Goal: Task Accomplishment & Management: Complete application form

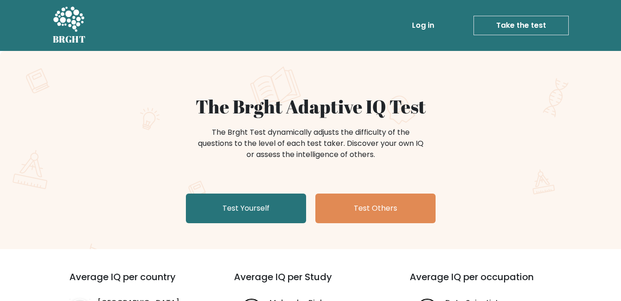
click at [514, 23] on link "Take the test" at bounding box center [521, 25] width 95 height 19
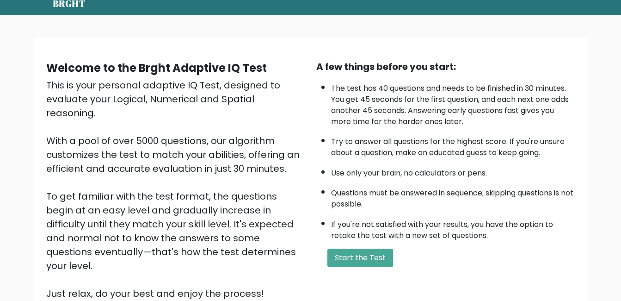
scroll to position [36, 0]
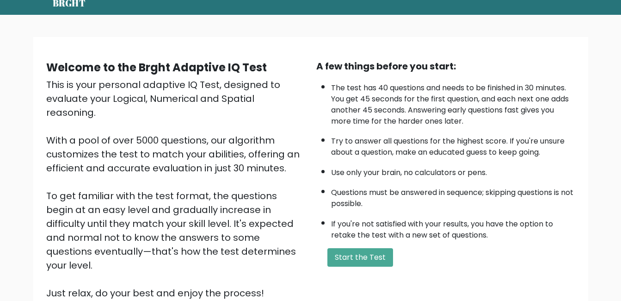
click at [370, 264] on button "Start the Test" at bounding box center [361, 257] width 66 height 19
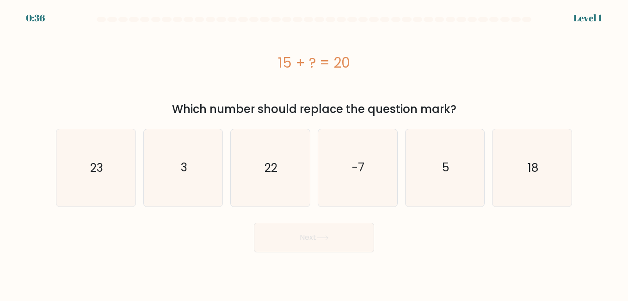
drag, startPoint x: 424, startPoint y: 167, endPoint x: 475, endPoint y: 173, distance: 50.8
click at [475, 173] on icon "5" at bounding box center [445, 167] width 77 height 77
click at [315, 153] on input "e. 5" at bounding box center [314, 151] width 0 height 2
radio input "true"
click at [322, 244] on button "Next" at bounding box center [314, 238] width 120 height 30
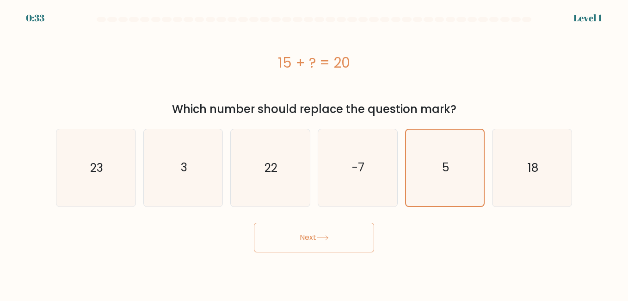
click at [322, 244] on button "Next" at bounding box center [314, 238] width 120 height 30
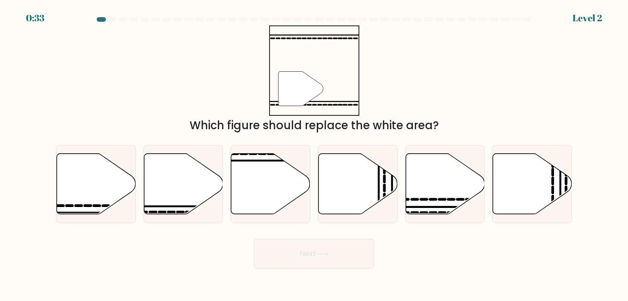
click at [322, 244] on button "Next" at bounding box center [314, 254] width 120 height 30
click at [186, 192] on icon at bounding box center [183, 183] width 79 height 61
click at [314, 153] on input "b." at bounding box center [314, 151] width 0 height 2
radio input "true"
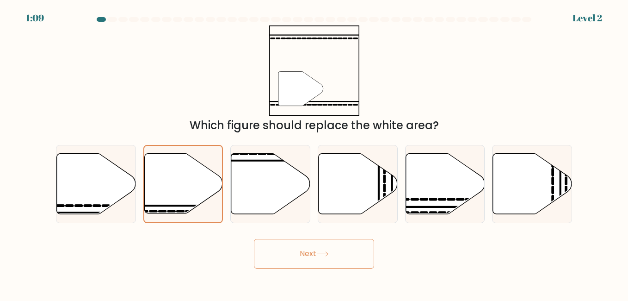
click at [301, 255] on button "Next" at bounding box center [314, 254] width 120 height 30
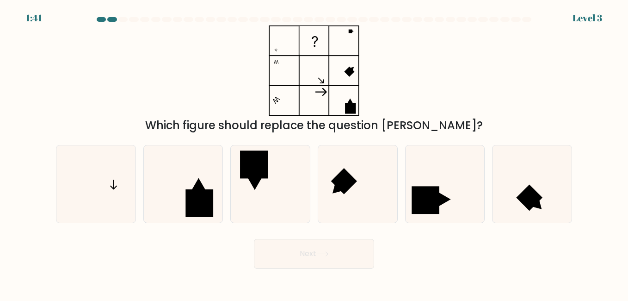
click at [256, 173] on rect at bounding box center [254, 164] width 28 height 28
click at [314, 153] on input "c." at bounding box center [314, 151] width 0 height 2
radio input "true"
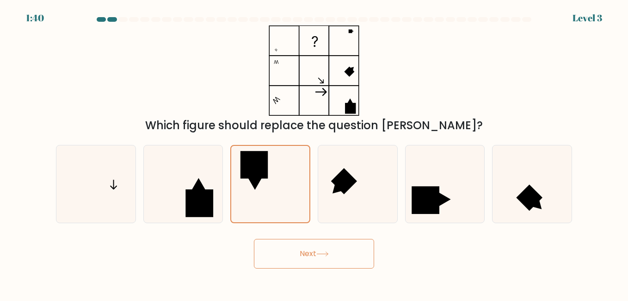
click at [256, 173] on rect at bounding box center [254, 164] width 27 height 27
click at [314, 153] on input "c." at bounding box center [314, 151] width 0 height 2
click at [315, 249] on button "Next" at bounding box center [314, 254] width 120 height 30
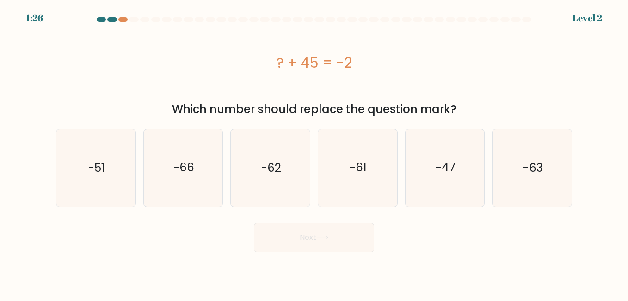
click at [460, 172] on icon "-47" at bounding box center [445, 167] width 77 height 77
click at [315, 153] on input "e. -47" at bounding box center [314, 151] width 0 height 2
radio input "true"
click at [328, 247] on button "Next" at bounding box center [314, 238] width 120 height 30
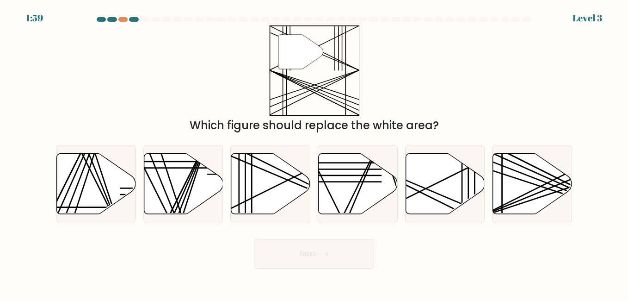
click at [266, 192] on icon at bounding box center [270, 184] width 79 height 62
click at [314, 153] on input "c." at bounding box center [314, 151] width 0 height 2
radio input "true"
click at [308, 257] on button "Next" at bounding box center [314, 254] width 120 height 30
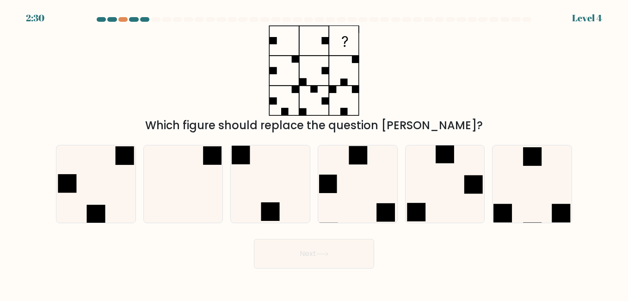
click at [204, 179] on icon at bounding box center [183, 183] width 77 height 77
click at [314, 153] on input "b." at bounding box center [314, 151] width 0 height 2
radio input "true"
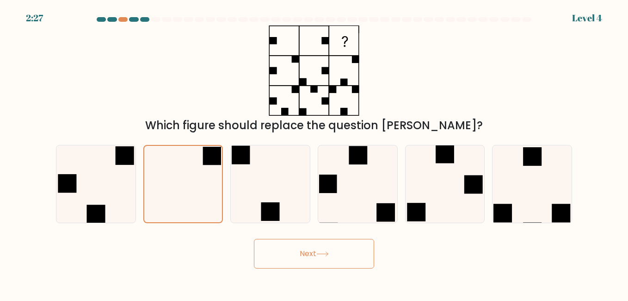
click at [351, 257] on button "Next" at bounding box center [314, 254] width 120 height 30
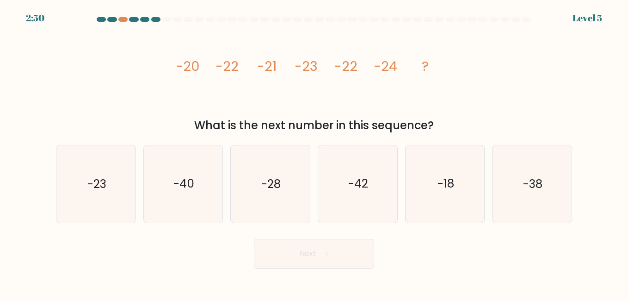
click at [269, 191] on text "-28" at bounding box center [270, 184] width 19 height 16
click at [314, 153] on input "c. -28" at bounding box center [314, 151] width 0 height 2
radio input "true"
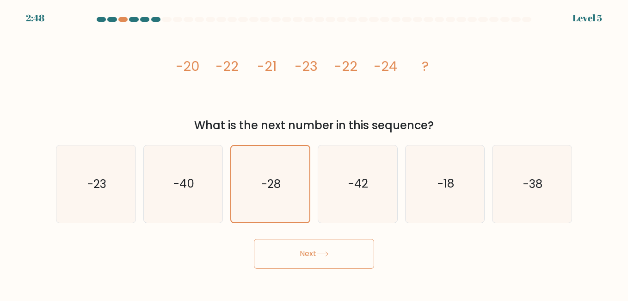
click at [366, 260] on button "Next" at bounding box center [314, 254] width 120 height 30
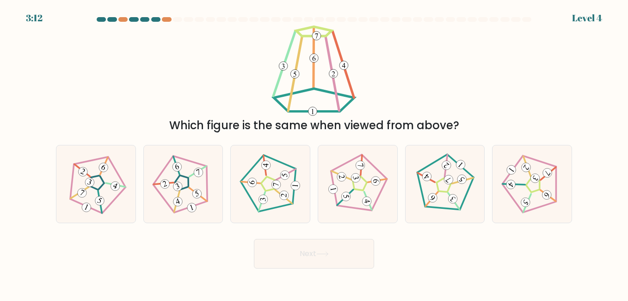
click at [355, 180] on 297 at bounding box center [356, 178] width 11 height 11
click at [315, 153] on input "d." at bounding box center [314, 151] width 0 height 2
radio input "true"
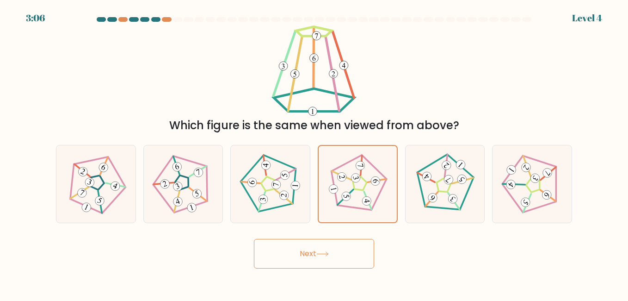
click at [367, 120] on div "Which figure is the same when viewed from above?" at bounding box center [314, 125] width 505 height 17
click at [517, 180] on icon at bounding box center [533, 184] width 62 height 62
click at [315, 153] on input "f." at bounding box center [314, 151] width 0 height 2
radio input "true"
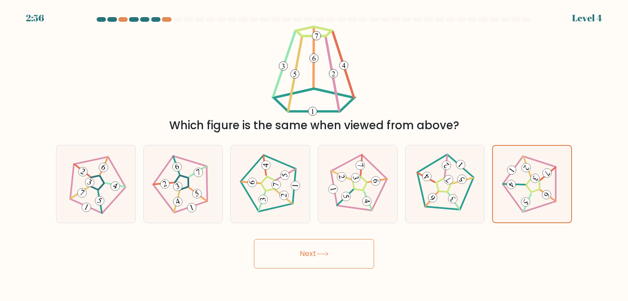
click at [338, 256] on button "Next" at bounding box center [314, 254] width 120 height 30
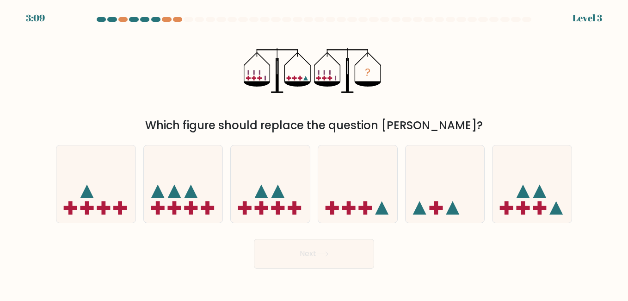
click at [530, 203] on icon at bounding box center [532, 183] width 79 height 65
click at [315, 153] on input "f." at bounding box center [314, 151] width 0 height 2
radio input "true"
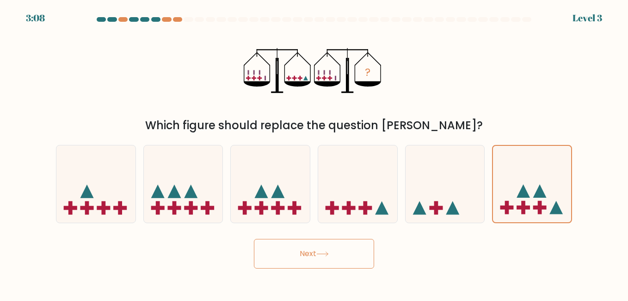
click at [310, 247] on button "Next" at bounding box center [314, 254] width 120 height 30
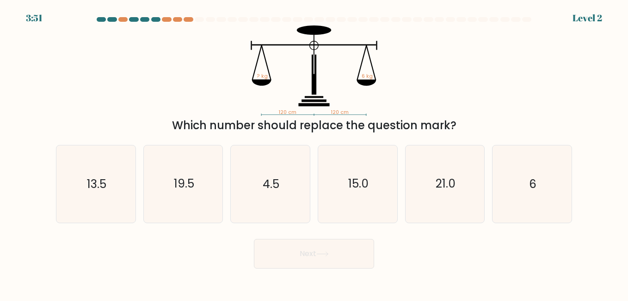
click at [310, 247] on button "Next" at bounding box center [314, 254] width 120 height 30
click at [524, 155] on icon "6" at bounding box center [532, 183] width 77 height 77
click at [315, 153] on input "f. 6" at bounding box center [314, 151] width 0 height 2
radio input "true"
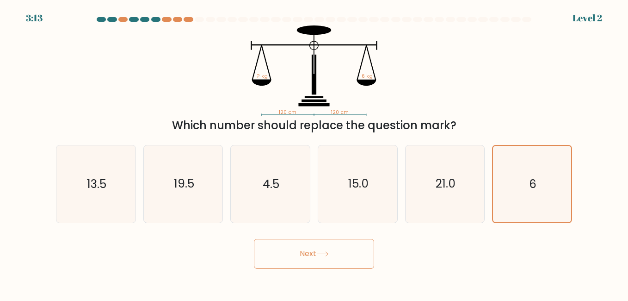
click at [321, 256] on button "Next" at bounding box center [314, 254] width 120 height 30
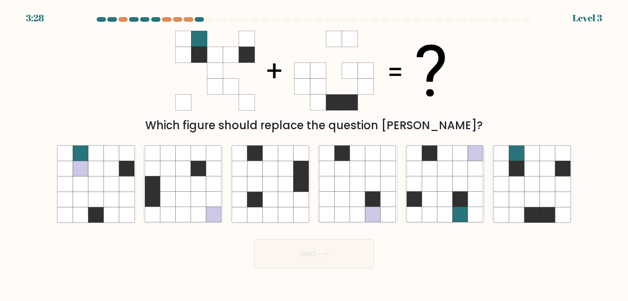
drag, startPoint x: 536, startPoint y: 186, endPoint x: 535, endPoint y: 199, distance: 13.0
click at [535, 199] on icon at bounding box center [532, 199] width 15 height 15
click at [315, 153] on input "f." at bounding box center [314, 151] width 0 height 2
radio input "true"
click at [307, 247] on button "Next" at bounding box center [314, 254] width 120 height 30
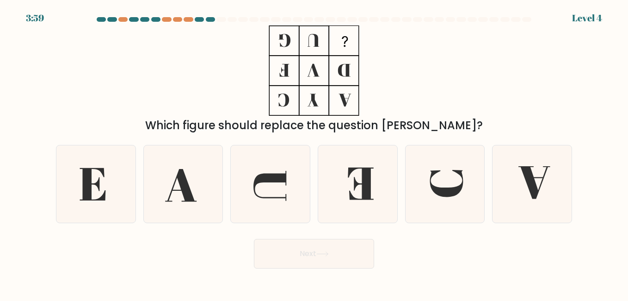
click at [93, 188] on icon at bounding box center [95, 183] width 77 height 77
click at [314, 153] on input "a." at bounding box center [314, 151] width 0 height 2
radio input "true"
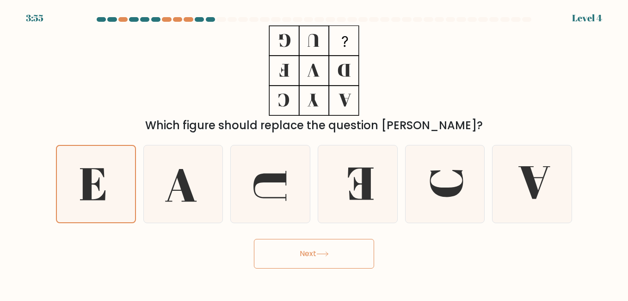
click at [368, 192] on icon at bounding box center [361, 183] width 26 height 32
click at [315, 153] on input "d." at bounding box center [314, 151] width 0 height 2
radio input "true"
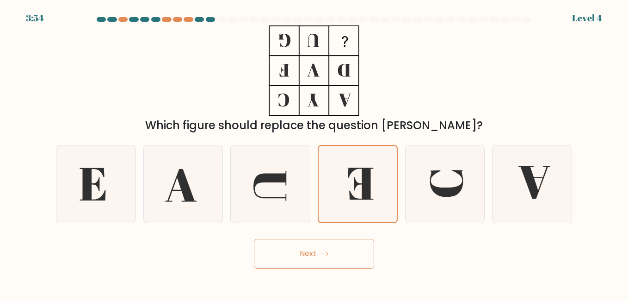
click at [330, 259] on button "Next" at bounding box center [314, 254] width 120 height 30
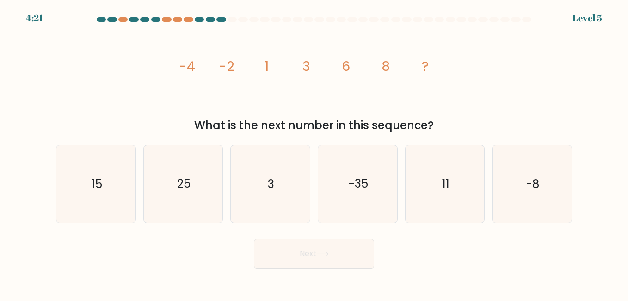
click at [453, 189] on icon "11" at bounding box center [445, 183] width 77 height 77
click at [315, 153] on input "e. 11" at bounding box center [314, 151] width 0 height 2
radio input "true"
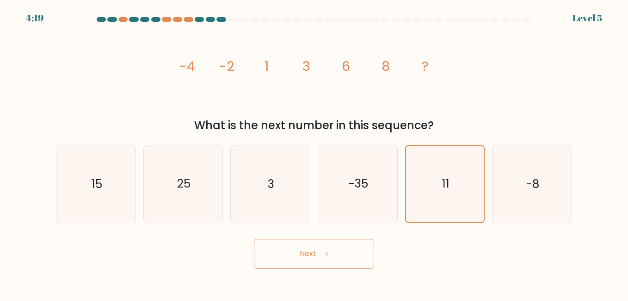
click at [316, 250] on button "Next" at bounding box center [314, 254] width 120 height 30
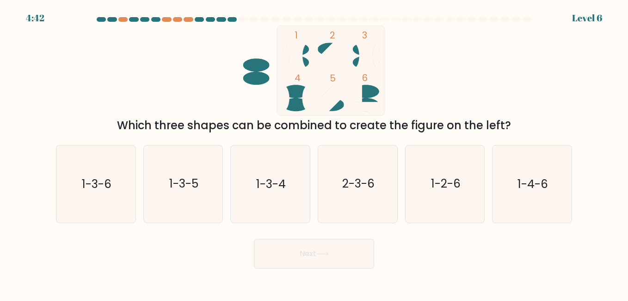
click at [367, 165] on icon "2-3-6" at bounding box center [357, 183] width 77 height 77
click at [315, 153] on input "d. 2-3-6" at bounding box center [314, 151] width 0 height 2
radio input "true"
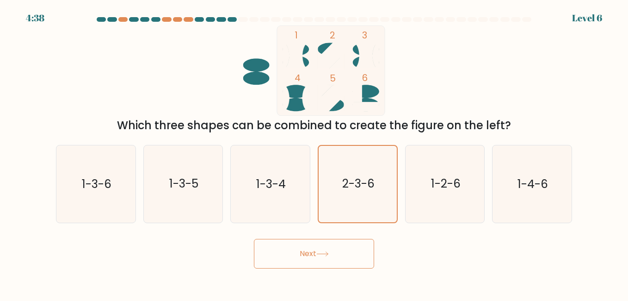
click at [325, 251] on icon at bounding box center [322, 253] width 12 height 5
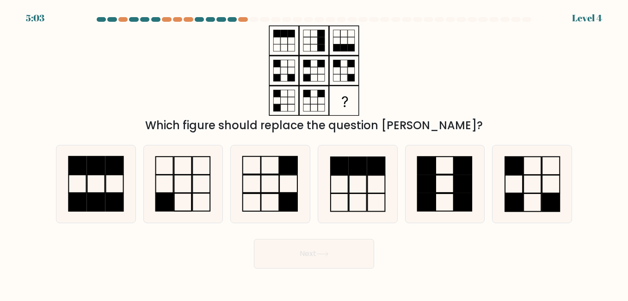
click at [100, 185] on icon at bounding box center [95, 183] width 77 height 77
click at [314, 153] on input "a." at bounding box center [314, 151] width 0 height 2
radio input "true"
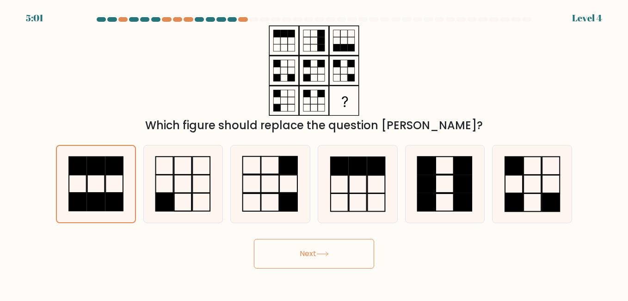
click at [346, 261] on button "Next" at bounding box center [314, 254] width 120 height 30
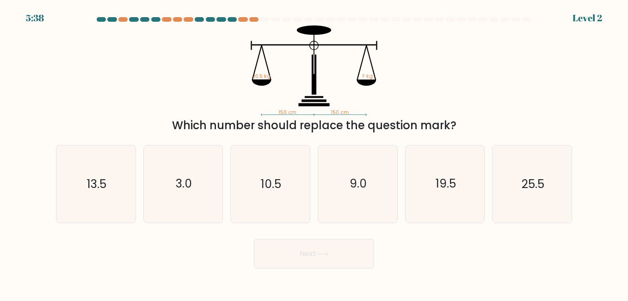
click at [290, 187] on icon "10.5" at bounding box center [270, 183] width 77 height 77
click at [314, 153] on input "c. 10.5" at bounding box center [314, 151] width 0 height 2
radio input "true"
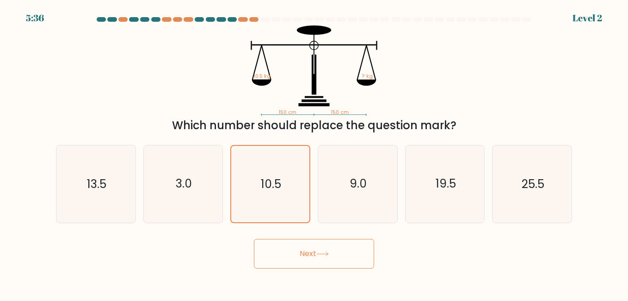
click at [363, 260] on button "Next" at bounding box center [314, 254] width 120 height 30
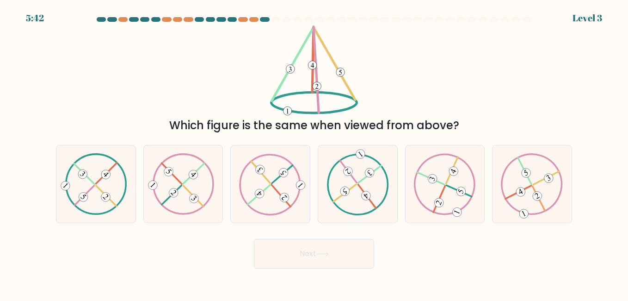
click at [344, 186] on icon at bounding box center [358, 184] width 62 height 62
click at [315, 153] on input "d." at bounding box center [314, 151] width 0 height 2
radio input "true"
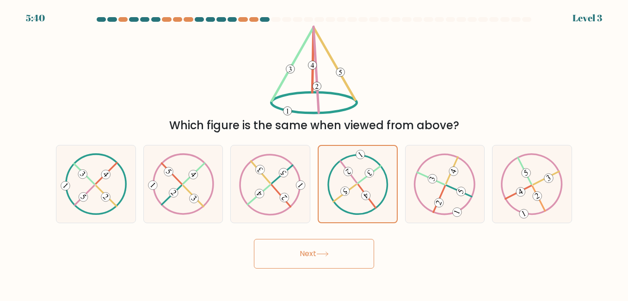
click at [335, 249] on button "Next" at bounding box center [314, 254] width 120 height 30
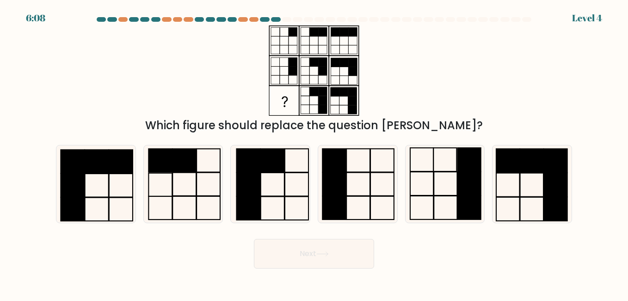
click at [338, 169] on rect at bounding box center [334, 160] width 24 height 23
click at [315, 153] on input "d." at bounding box center [314, 151] width 0 height 2
radio input "true"
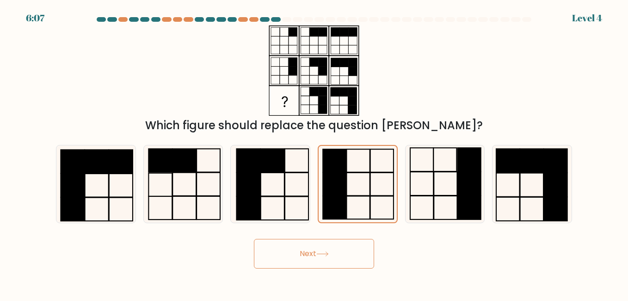
click at [312, 257] on button "Next" at bounding box center [314, 254] width 120 height 30
click at [313, 256] on button "Next" at bounding box center [314, 254] width 120 height 30
click at [316, 253] on button "Next" at bounding box center [314, 254] width 120 height 30
click at [327, 255] on icon at bounding box center [322, 253] width 12 height 5
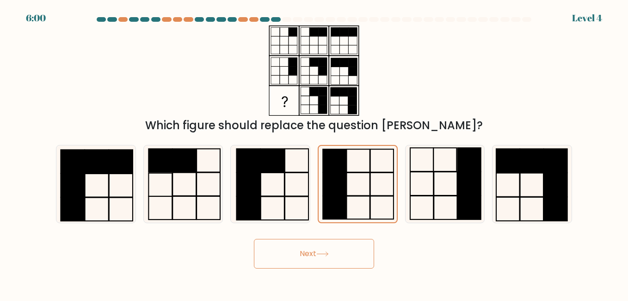
click at [323, 247] on button "Next" at bounding box center [314, 254] width 120 height 30
click at [291, 252] on button "Next" at bounding box center [314, 254] width 120 height 30
click at [280, 184] on icon at bounding box center [270, 183] width 77 height 77
click at [314, 153] on input "c." at bounding box center [314, 151] width 0 height 2
radio input "true"
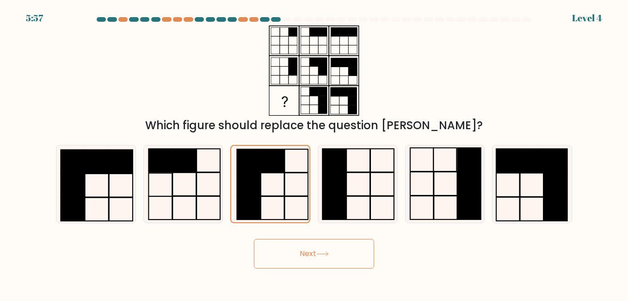
click at [360, 203] on icon at bounding box center [357, 183] width 77 height 77
click at [315, 153] on input "d." at bounding box center [314, 151] width 0 height 2
radio input "true"
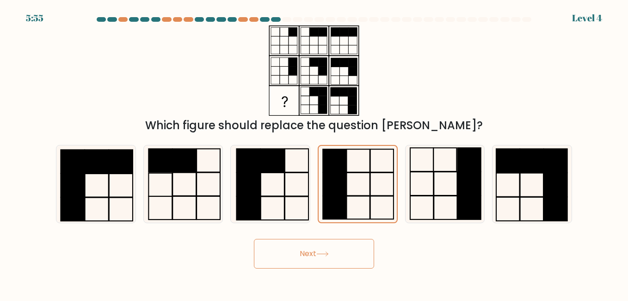
click at [306, 256] on button "Next" at bounding box center [314, 254] width 120 height 30
click at [308, 257] on button "Next" at bounding box center [314, 254] width 120 height 30
click at [307, 257] on button "Next" at bounding box center [314, 254] width 120 height 30
click at [268, 180] on icon at bounding box center [270, 183] width 77 height 77
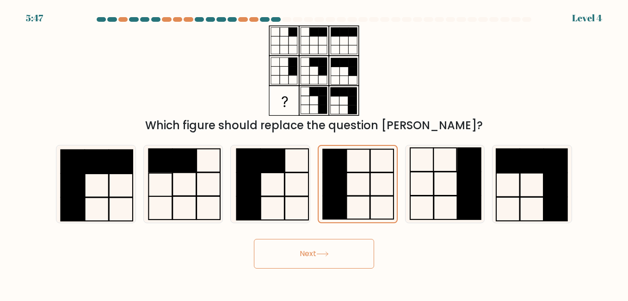
click at [314, 153] on input "c." at bounding box center [314, 151] width 0 height 2
radio input "true"
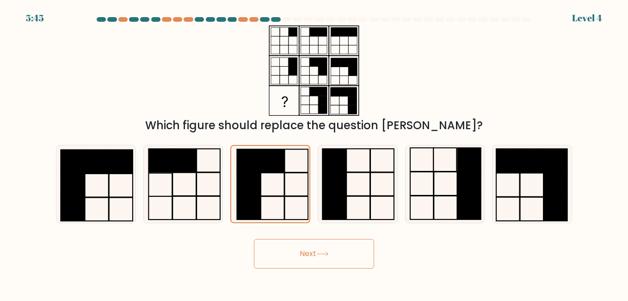
click at [294, 260] on button "Next" at bounding box center [314, 254] width 120 height 30
click at [293, 260] on button "Next" at bounding box center [314, 254] width 120 height 30
click at [292, 261] on button "Next" at bounding box center [314, 254] width 120 height 30
click at [320, 248] on button "Next" at bounding box center [314, 254] width 120 height 30
click at [304, 260] on button "Next" at bounding box center [314, 254] width 120 height 30
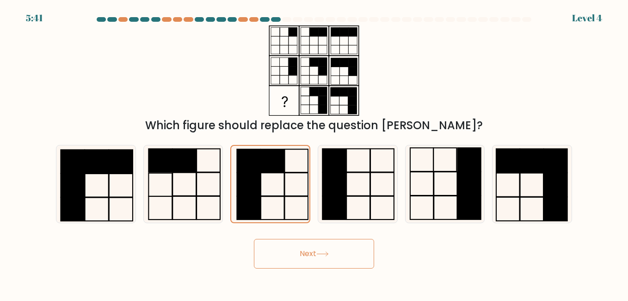
click at [364, 187] on icon at bounding box center [357, 183] width 77 height 77
click at [315, 153] on input "d." at bounding box center [314, 151] width 0 height 2
radio input "true"
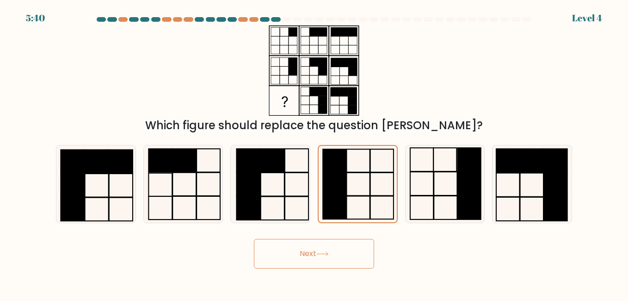
click at [289, 200] on icon at bounding box center [270, 183] width 77 height 77
click at [314, 153] on input "c." at bounding box center [314, 151] width 0 height 2
radio input "true"
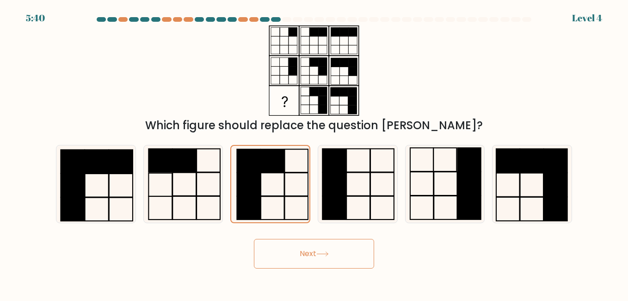
click at [320, 267] on button "Next" at bounding box center [314, 254] width 120 height 30
click at [317, 267] on button "Next" at bounding box center [314, 254] width 120 height 30
click at [318, 265] on button "Next" at bounding box center [314, 254] width 120 height 30
click at [320, 268] on button "Next" at bounding box center [314, 254] width 120 height 30
click at [327, 255] on icon at bounding box center [322, 253] width 12 height 5
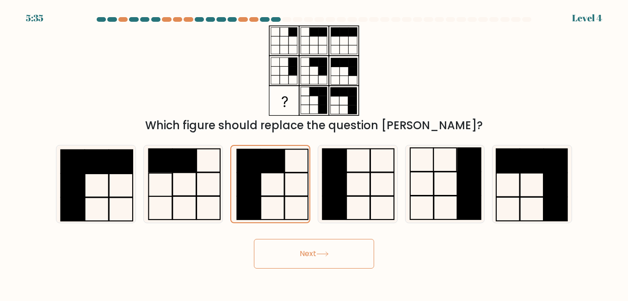
click at [327, 255] on icon at bounding box center [322, 253] width 12 height 5
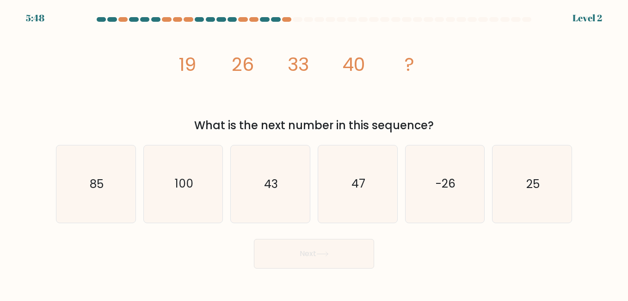
click at [356, 168] on icon "47" at bounding box center [357, 183] width 77 height 77
click at [329, 251] on button "Next" at bounding box center [314, 254] width 120 height 30
click at [369, 210] on icon "47" at bounding box center [357, 183] width 77 height 77
click at [315, 153] on input "d. 47" at bounding box center [314, 151] width 0 height 2
radio input "true"
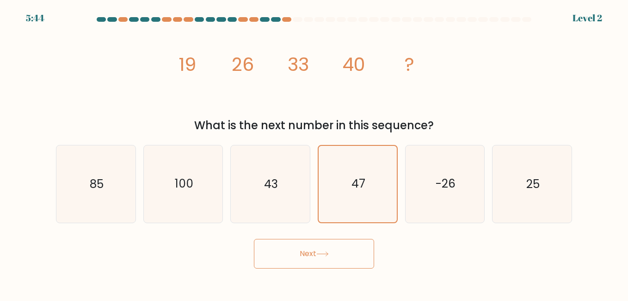
click at [311, 251] on button "Next" at bounding box center [314, 254] width 120 height 30
click at [314, 248] on button "Next" at bounding box center [314, 254] width 120 height 30
click at [316, 252] on button "Next" at bounding box center [314, 254] width 120 height 30
click at [315, 251] on button "Next" at bounding box center [314, 254] width 120 height 30
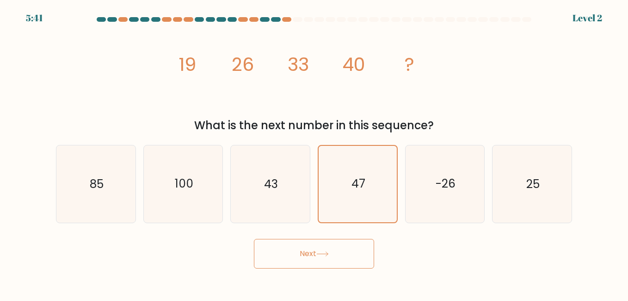
click at [315, 251] on button "Next" at bounding box center [314, 254] width 120 height 30
click at [334, 253] on button "Next" at bounding box center [314, 254] width 120 height 30
click at [411, 203] on icon "-26" at bounding box center [445, 183] width 77 height 77
click at [315, 153] on input "e. -26" at bounding box center [314, 151] width 0 height 2
radio input "true"
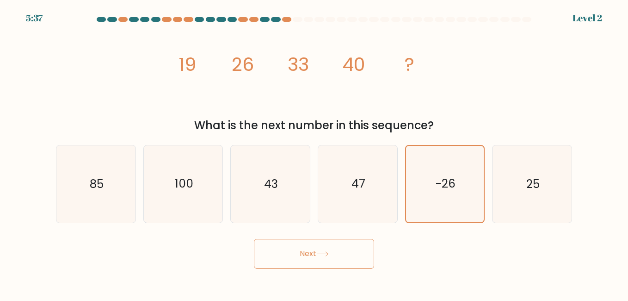
click at [375, 211] on icon "47" at bounding box center [357, 183] width 77 height 77
click at [315, 153] on input "d. 47" at bounding box center [314, 151] width 0 height 2
radio input "true"
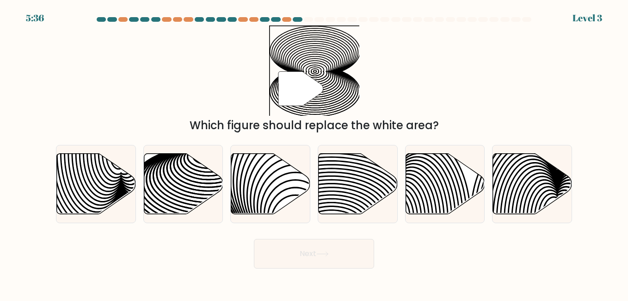
click at [315, 260] on button "Next" at bounding box center [314, 254] width 120 height 30
click at [173, 194] on icon at bounding box center [208, 193] width 159 height 80
click at [314, 153] on input "b." at bounding box center [314, 151] width 0 height 2
radio input "true"
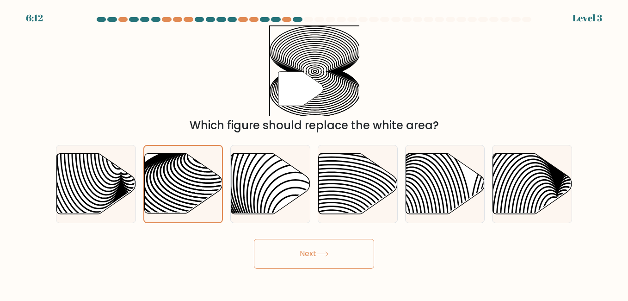
click at [173, 194] on icon at bounding box center [208, 192] width 157 height 79
click at [314, 153] on input "b." at bounding box center [314, 151] width 0 height 2
click at [306, 255] on button "Next" at bounding box center [314, 254] width 120 height 30
click at [309, 259] on button "Next" at bounding box center [314, 254] width 120 height 30
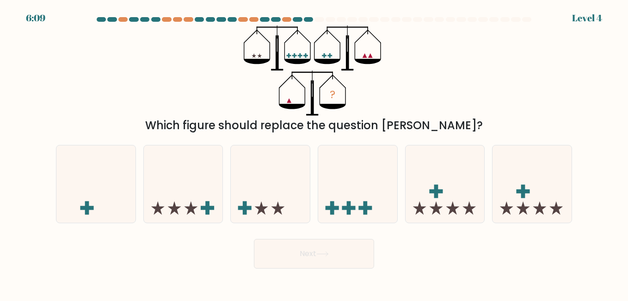
click at [308, 259] on button "Next" at bounding box center [314, 254] width 120 height 30
click at [125, 197] on icon at bounding box center [95, 183] width 79 height 65
click at [314, 153] on input "a." at bounding box center [314, 151] width 0 height 2
radio input "true"
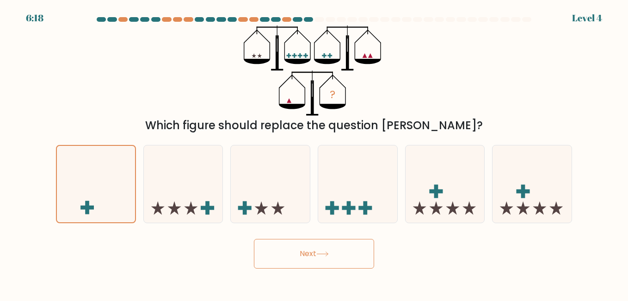
click at [299, 252] on button "Next" at bounding box center [314, 254] width 120 height 30
click at [299, 251] on button "Next" at bounding box center [314, 254] width 120 height 30
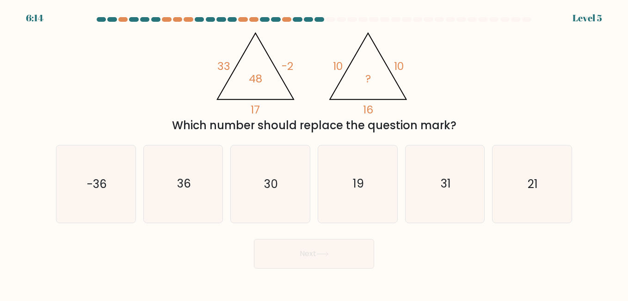
click at [97, 204] on icon "-36" at bounding box center [95, 183] width 77 height 77
click at [314, 153] on input "a. -36" at bounding box center [314, 151] width 0 height 2
radio input "true"
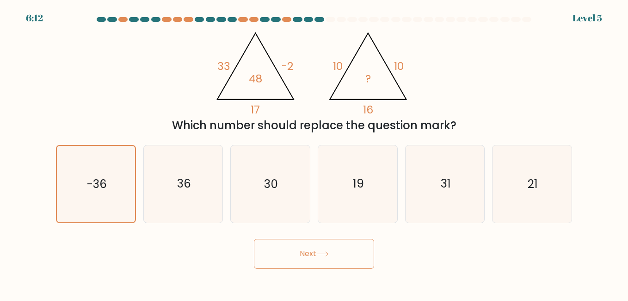
click at [341, 248] on button "Next" at bounding box center [314, 254] width 120 height 30
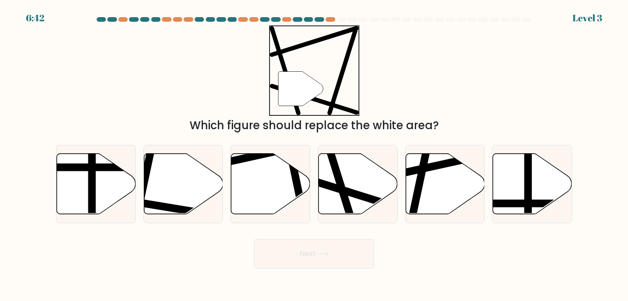
drag, startPoint x: 341, startPoint y: 194, endPoint x: 347, endPoint y: 211, distance: 17.1
click at [347, 211] on line at bounding box center [330, 151] width 47 height 149
click at [315, 153] on input "d." at bounding box center [314, 151] width 0 height 2
radio input "true"
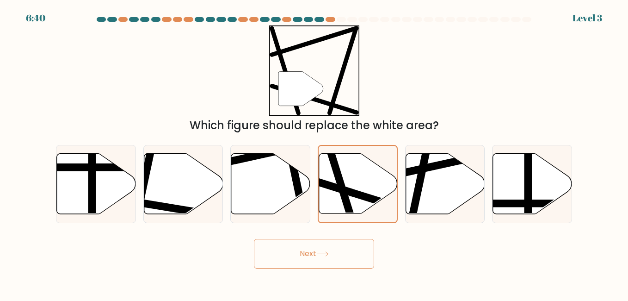
click at [313, 260] on button "Next" at bounding box center [314, 254] width 120 height 30
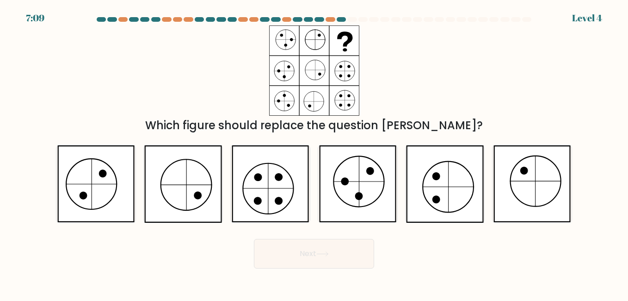
click at [100, 188] on icon at bounding box center [95, 183] width 77 height 77
click at [314, 153] on input "a." at bounding box center [314, 151] width 0 height 2
radio input "true"
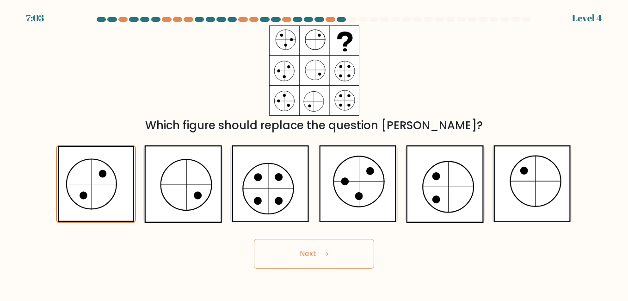
click at [297, 251] on button "Next" at bounding box center [314, 254] width 120 height 30
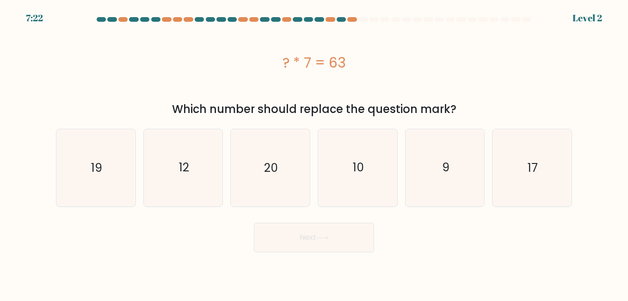
click at [430, 186] on icon "9" at bounding box center [445, 167] width 77 height 77
click at [315, 153] on input "e. 9" at bounding box center [314, 151] width 0 height 2
radio input "true"
click at [309, 235] on button "Next" at bounding box center [314, 238] width 120 height 30
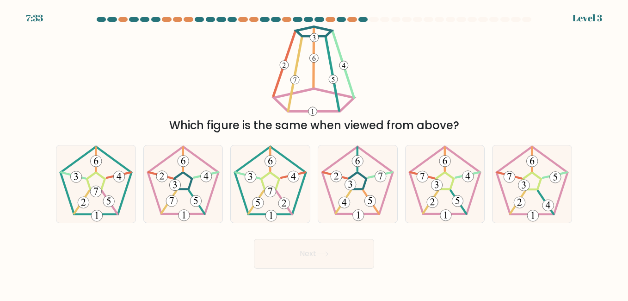
click at [194, 201] on 661 at bounding box center [195, 200] width 11 height 11
click at [314, 153] on input "b." at bounding box center [314, 151] width 0 height 2
radio input "true"
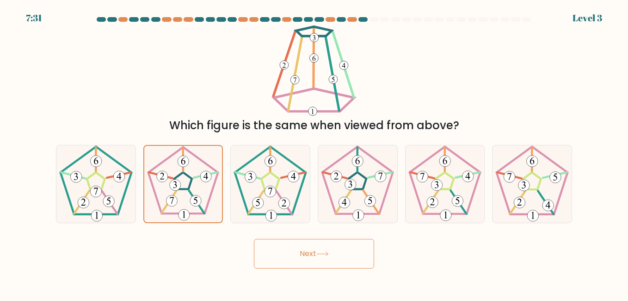
click at [347, 250] on button "Next" at bounding box center [314, 254] width 120 height 30
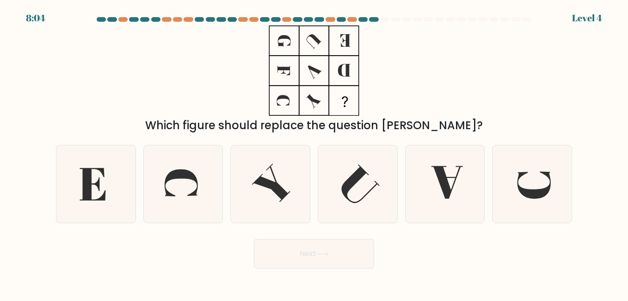
click at [443, 182] on icon at bounding box center [447, 182] width 31 height 32
click at [315, 153] on input "e." at bounding box center [314, 151] width 0 height 2
radio input "true"
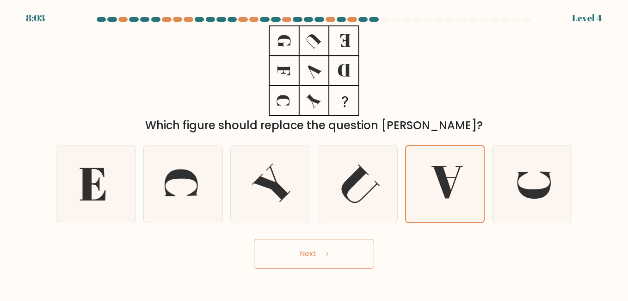
click at [341, 268] on body "8:03 Level 4" at bounding box center [314, 150] width 628 height 301
click at [319, 247] on button "Next" at bounding box center [314, 254] width 120 height 30
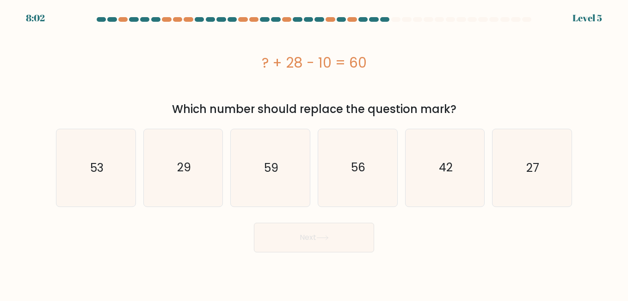
click at [437, 166] on icon "42" at bounding box center [445, 167] width 77 height 77
click at [315, 153] on input "e. 42" at bounding box center [314, 151] width 0 height 2
radio input "true"
click at [313, 246] on button "Next" at bounding box center [314, 238] width 120 height 30
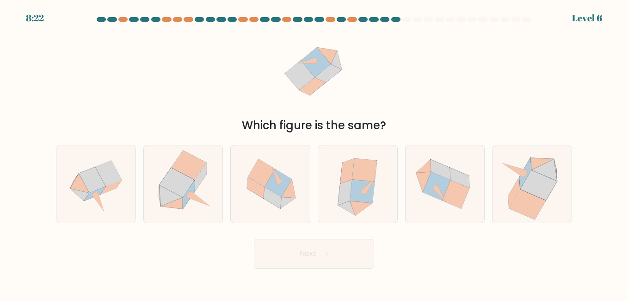
click at [181, 178] on icon at bounding box center [177, 181] width 35 height 29
click at [314, 153] on input "b." at bounding box center [314, 151] width 0 height 2
radio input "true"
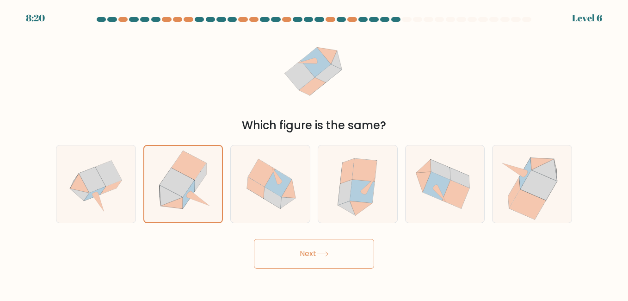
click at [339, 257] on button "Next" at bounding box center [314, 254] width 120 height 30
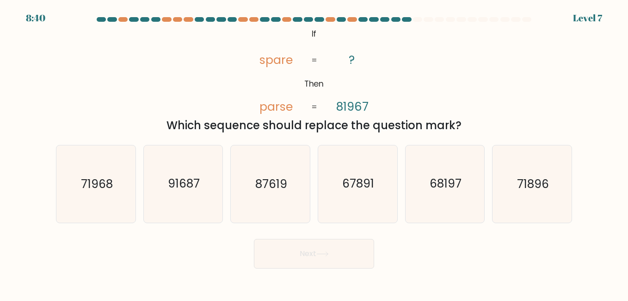
click at [430, 178] on icon "68197" at bounding box center [445, 183] width 77 height 77
click at [315, 153] on input "e. 68197" at bounding box center [314, 151] width 0 height 2
radio input "true"
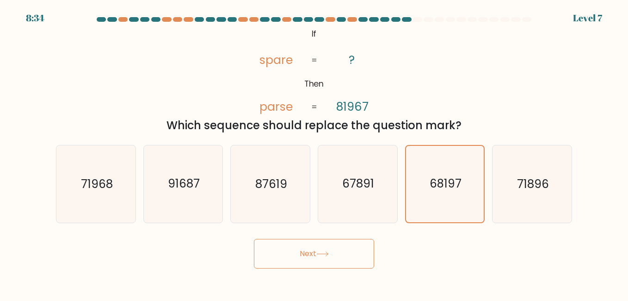
drag, startPoint x: 314, startPoint y: 254, endPoint x: 320, endPoint y: 260, distance: 8.2
click at [320, 260] on button "Next" at bounding box center [314, 254] width 120 height 30
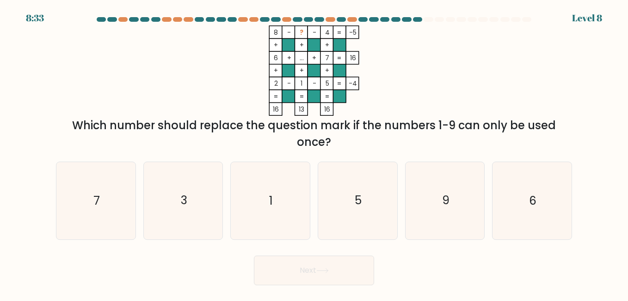
click at [449, 209] on icon "9" at bounding box center [445, 200] width 77 height 77
click at [315, 153] on input "e. 9" at bounding box center [314, 151] width 0 height 2
radio input "true"
click at [313, 272] on button "Next" at bounding box center [314, 270] width 120 height 30
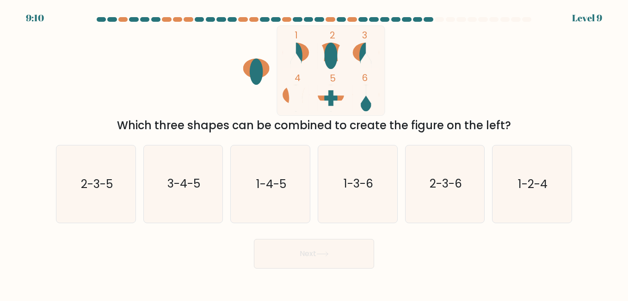
click at [307, 122] on div "Which three shapes can be combined to create the figure on the left?" at bounding box center [314, 125] width 505 height 17
click at [359, 191] on text "1-3-6" at bounding box center [359, 184] width 30 height 16
click at [315, 153] on input "d. 1-3-6" at bounding box center [314, 151] width 0 height 2
radio input "true"
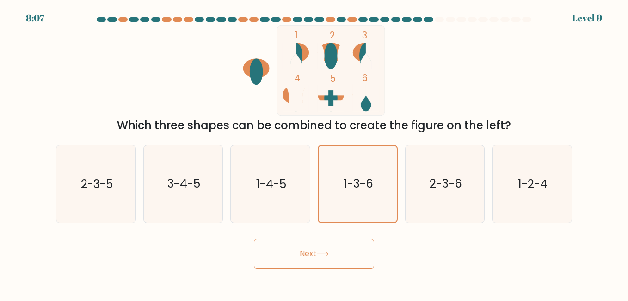
click at [334, 250] on button "Next" at bounding box center [314, 254] width 120 height 30
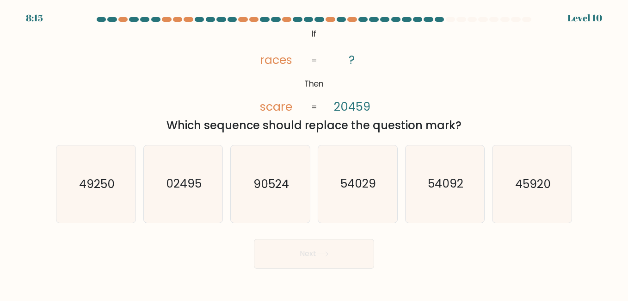
click at [445, 190] on text "54092" at bounding box center [446, 184] width 36 height 16
click at [315, 153] on input "e. 54092" at bounding box center [314, 151] width 0 height 2
radio input "true"
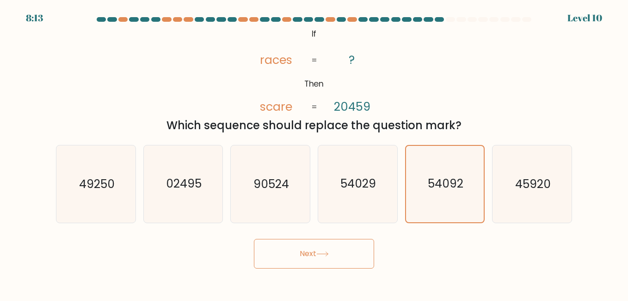
click at [311, 256] on button "Next" at bounding box center [314, 254] width 120 height 30
click at [303, 246] on button "Next" at bounding box center [314, 254] width 120 height 30
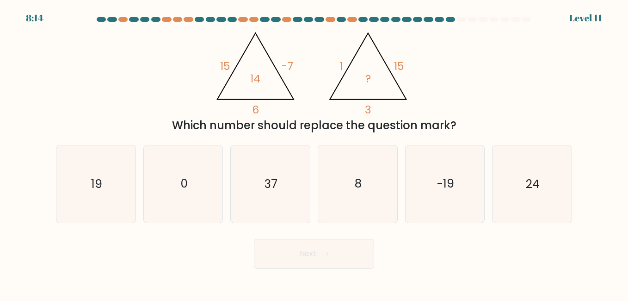
drag, startPoint x: 83, startPoint y: 202, endPoint x: 88, endPoint y: 204, distance: 5.4
click at [89, 204] on icon "19" at bounding box center [95, 183] width 77 height 77
click at [314, 153] on input "a. 19" at bounding box center [314, 151] width 0 height 2
radio input "true"
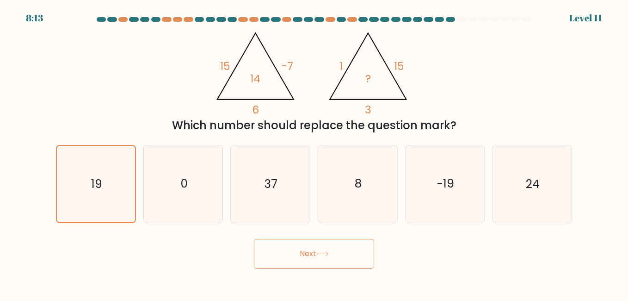
click at [309, 262] on button "Next" at bounding box center [314, 254] width 120 height 30
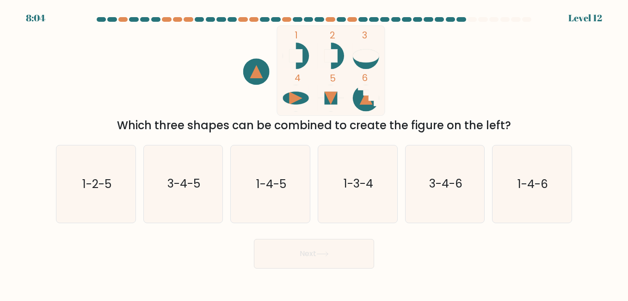
drag, startPoint x: 526, startPoint y: 199, endPoint x: 519, endPoint y: 191, distance: 10.8
drag, startPoint x: 519, startPoint y: 191, endPoint x: 538, endPoint y: 217, distance: 32.1
click at [538, 217] on icon "1-4-6" at bounding box center [532, 183] width 77 height 77
click at [315, 153] on input "f. 1-4-6" at bounding box center [314, 151] width 0 height 2
radio input "true"
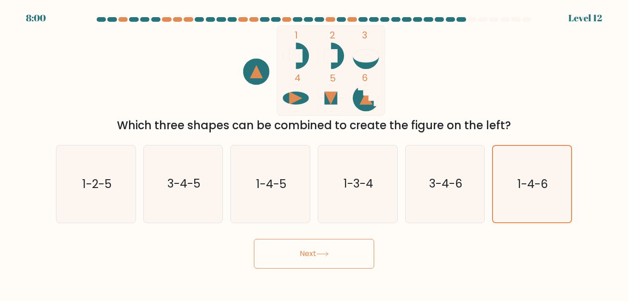
click at [279, 254] on button "Next" at bounding box center [314, 254] width 120 height 30
click at [309, 252] on button "Next" at bounding box center [314, 254] width 120 height 30
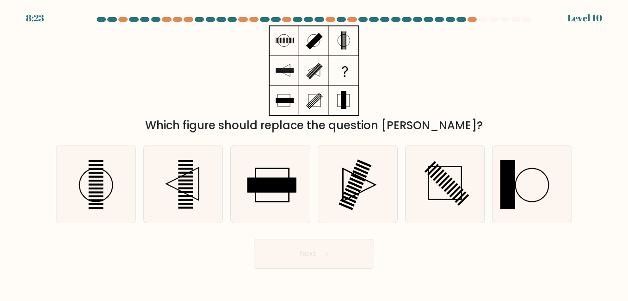
click at [93, 195] on rect at bounding box center [96, 196] width 15 height 2
click at [314, 153] on input "a." at bounding box center [314, 151] width 0 height 2
radio input "true"
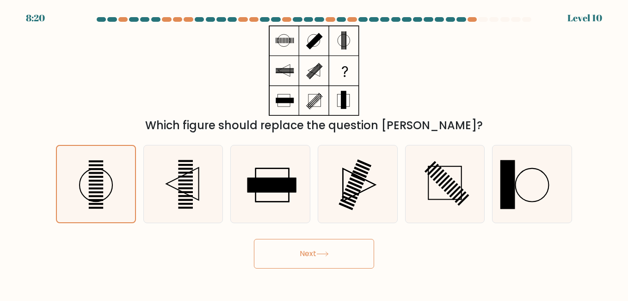
drag, startPoint x: 336, startPoint y: 260, endPoint x: 344, endPoint y: 266, distance: 9.8
click at [344, 266] on button "Next" at bounding box center [314, 254] width 120 height 30
click at [311, 248] on button "Next" at bounding box center [314, 254] width 120 height 30
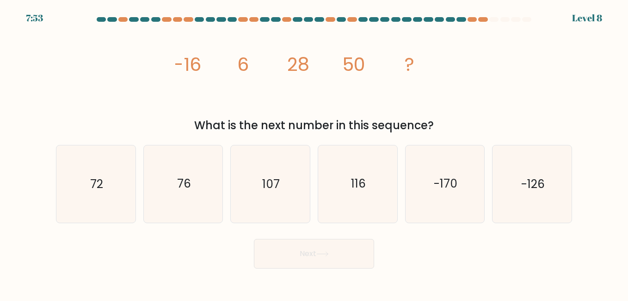
click at [287, 184] on icon "107" at bounding box center [270, 183] width 77 height 77
click at [314, 153] on input "c. 107" at bounding box center [314, 151] width 0 height 2
radio input "true"
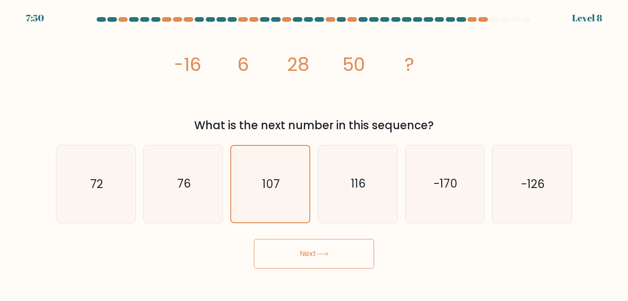
click at [181, 211] on icon "76" at bounding box center [183, 183] width 77 height 77
click at [314, 153] on input "b. 76" at bounding box center [314, 151] width 0 height 2
radio input "true"
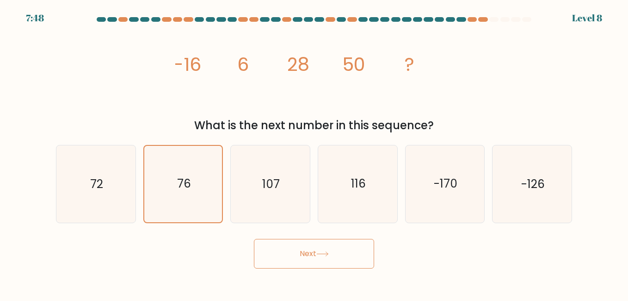
click at [293, 250] on button "Next" at bounding box center [314, 254] width 120 height 30
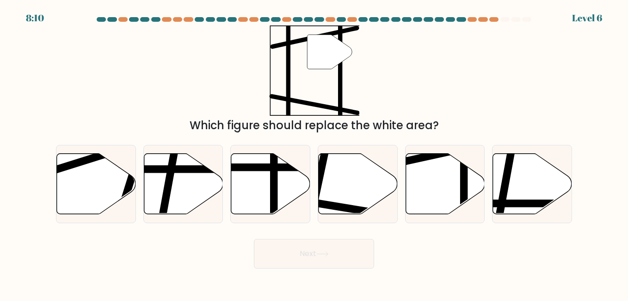
drag, startPoint x: 457, startPoint y: 177, endPoint x: 438, endPoint y: 201, distance: 30.9
click at [437, 201] on icon at bounding box center [445, 183] width 79 height 61
click at [315, 153] on input "e." at bounding box center [314, 151] width 0 height 2
radio input "true"
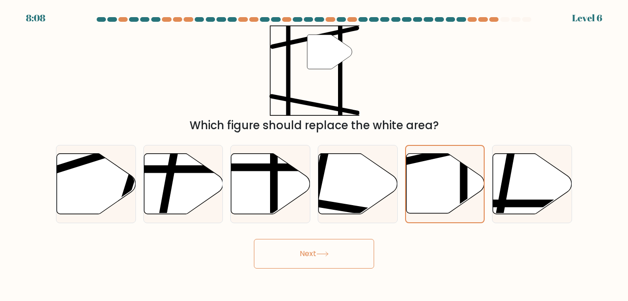
click at [301, 260] on button "Next" at bounding box center [314, 254] width 120 height 30
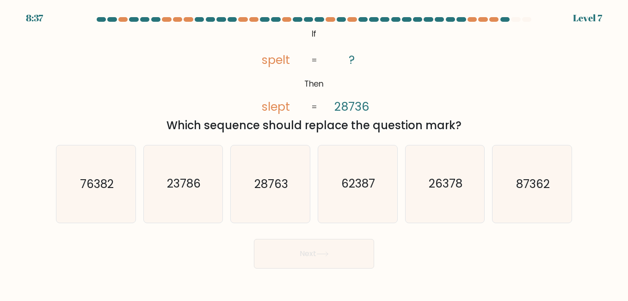
click at [178, 196] on icon "23786" at bounding box center [183, 183] width 77 height 77
click at [314, 153] on input "b. 23786" at bounding box center [314, 151] width 0 height 2
radio input "true"
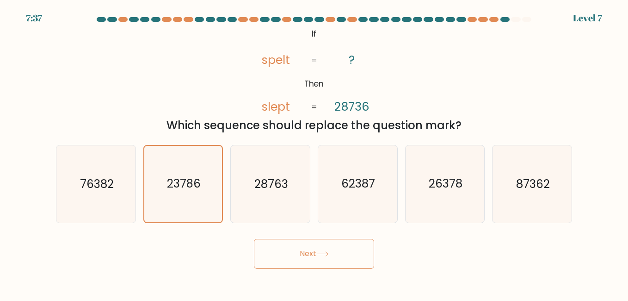
click at [300, 255] on button "Next" at bounding box center [314, 254] width 120 height 30
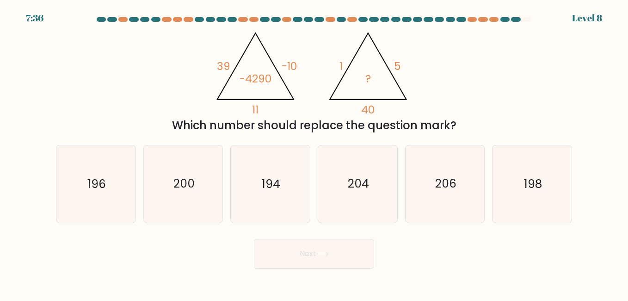
click at [297, 255] on button "Next" at bounding box center [314, 254] width 120 height 30
click at [192, 192] on icon "200" at bounding box center [183, 183] width 77 height 77
click at [314, 153] on input "b. 200" at bounding box center [314, 151] width 0 height 2
radio input "true"
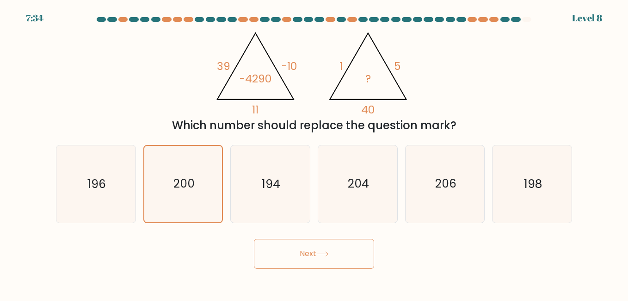
click at [316, 245] on button "Next" at bounding box center [314, 254] width 120 height 30
click at [311, 255] on button "Next" at bounding box center [314, 254] width 120 height 30
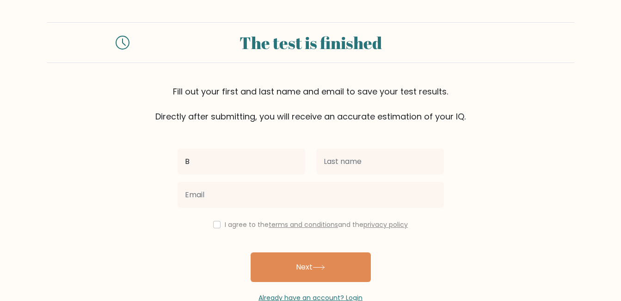
type input "[PERSON_NAME]"
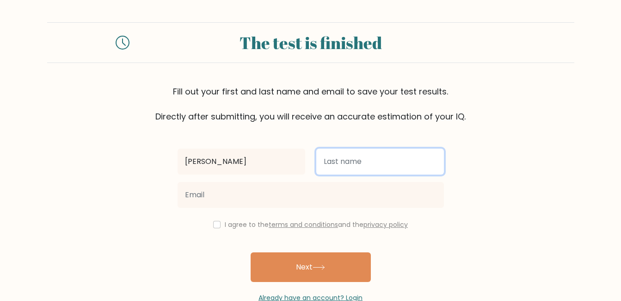
type input "[PERSON_NAME]"
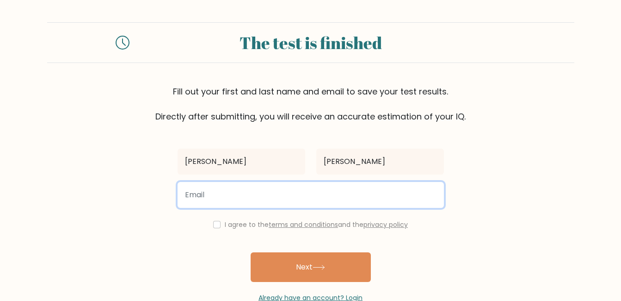
type input "anthonybenedicta67@gmail.com"
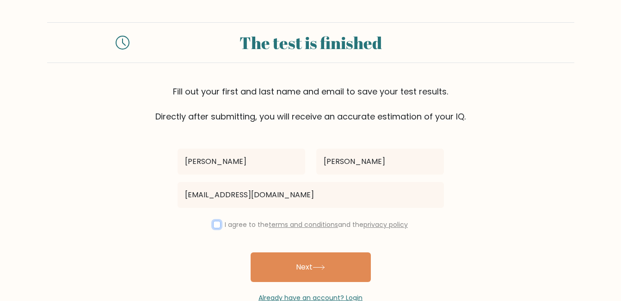
click at [213, 223] on input "checkbox" at bounding box center [216, 224] width 7 height 7
checkbox input "true"
click at [324, 273] on button "Next" at bounding box center [311, 267] width 120 height 30
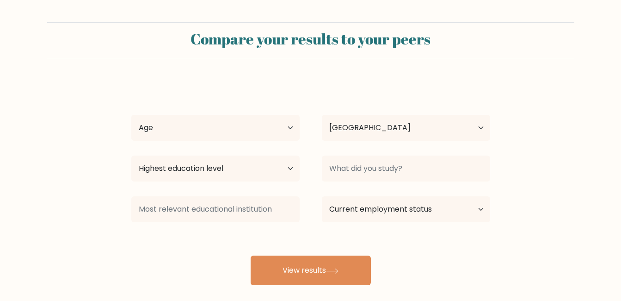
select select "NG"
click at [299, 277] on button "View results" at bounding box center [311, 270] width 120 height 30
click at [244, 132] on select "Age Under [DEMOGRAPHIC_DATA] [DEMOGRAPHIC_DATA] [DEMOGRAPHIC_DATA] [DEMOGRAPHIC…" at bounding box center [215, 128] width 168 height 26
select select "18_24"
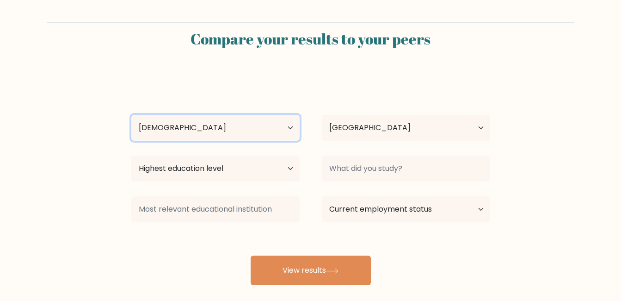
click at [131, 115] on select "Age Under 18 years old 18-24 years old 25-34 years old 35-44 years old 45-54 ye…" at bounding box center [215, 128] width 168 height 26
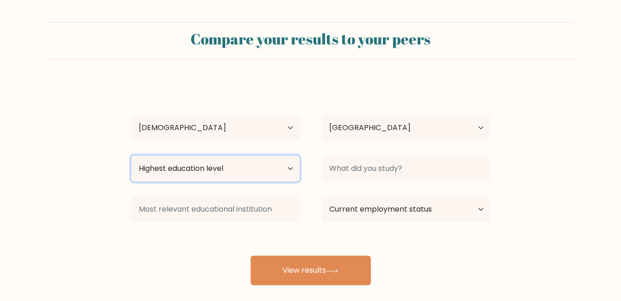
click at [228, 174] on select "Highest education level No schooling Primary Lower Secondary Upper Secondary Oc…" at bounding box center [215, 168] width 168 height 26
select select "bachelors_degree"
click at [131, 155] on select "Highest education level No schooling Primary Lower Secondary Upper Secondary Oc…" at bounding box center [215, 168] width 168 height 26
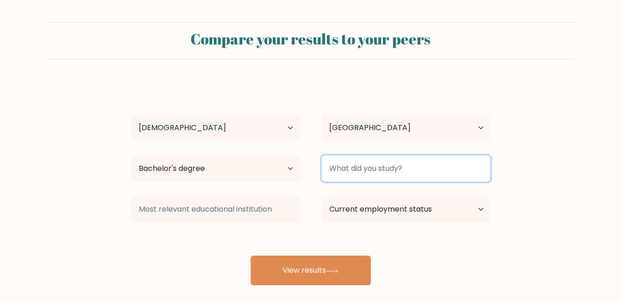
click at [425, 172] on input at bounding box center [406, 168] width 168 height 26
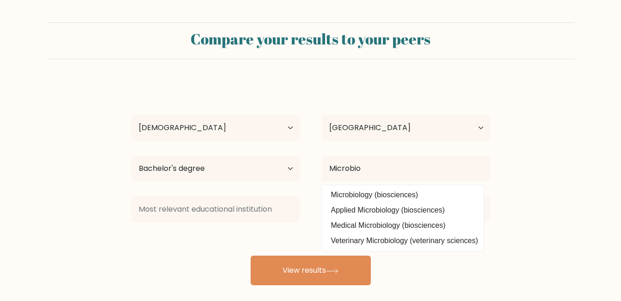
click at [389, 190] on option "Microbiology (biosciences)" at bounding box center [402, 194] width 157 height 15
type input "Microbiology"
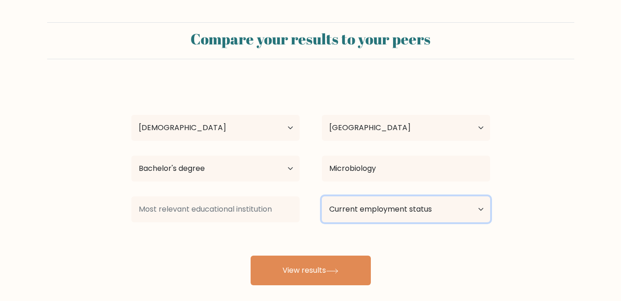
drag, startPoint x: 350, startPoint y: 208, endPoint x: 485, endPoint y: 215, distance: 135.8
drag, startPoint x: 485, startPoint y: 215, endPoint x: 481, endPoint y: 209, distance: 7.3
click at [481, 209] on select "Current employment status Employed Student Retired Other / prefer not to answer" at bounding box center [406, 209] width 168 height 26
select select "other"
click at [322, 196] on select "Current employment status Employed Student Retired Other / prefer not to answer" at bounding box center [406, 209] width 168 height 26
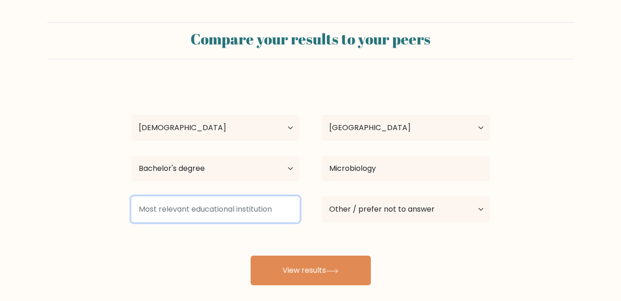
click at [225, 212] on input at bounding box center [215, 209] width 168 height 26
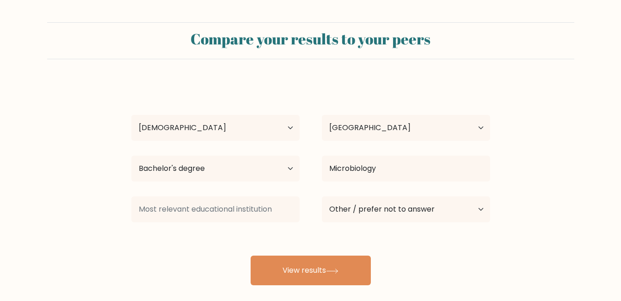
click at [274, 266] on button "View results" at bounding box center [311, 270] width 120 height 30
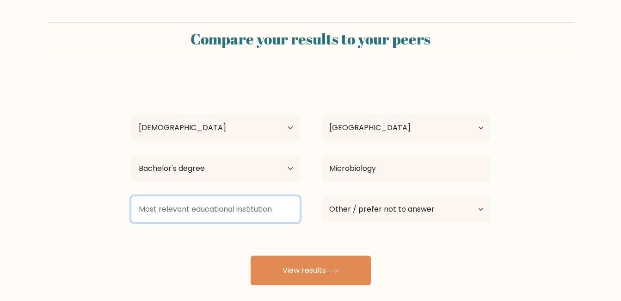
click at [233, 216] on input at bounding box center [215, 209] width 168 height 26
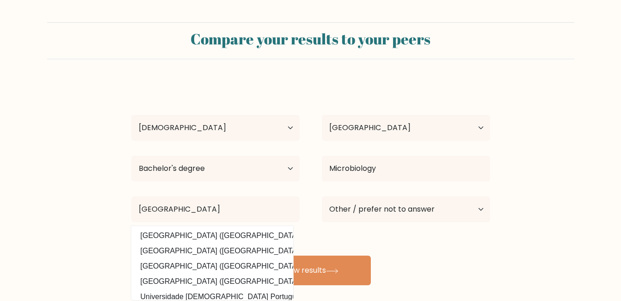
click at [211, 237] on div "Benedicta Favour Anthony Age Under 18 years old 18-24 years old 25-34 years old…" at bounding box center [311, 183] width 370 height 204
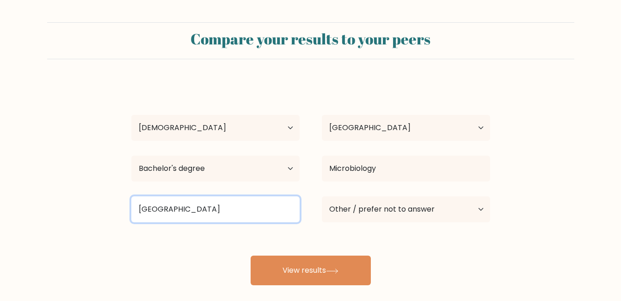
click at [263, 207] on input "University of Port" at bounding box center [215, 209] width 168 height 26
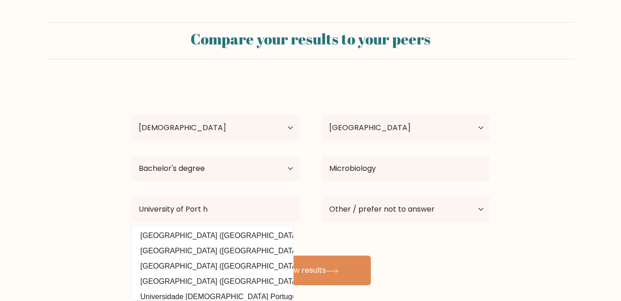
click at [218, 234] on option "University of Port Harcourt (Nigeria)" at bounding box center [212, 235] width 157 height 15
type input "University of Port Harcourt"
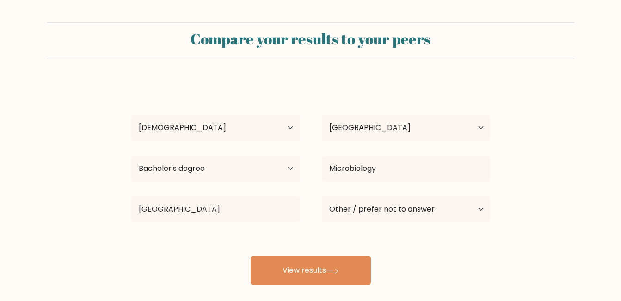
click at [311, 272] on button "View results" at bounding box center [311, 270] width 120 height 30
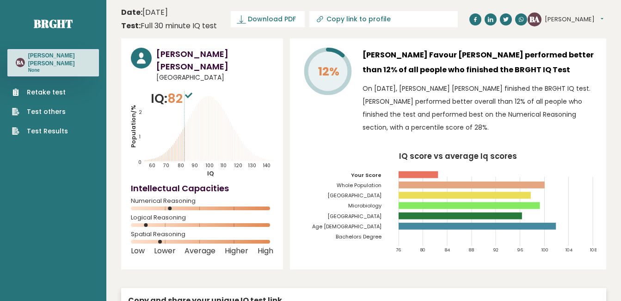
drag, startPoint x: 0, startPoint y: 0, endPoint x: 556, endPoint y: 146, distance: 574.4
click at [556, 146] on div "12% [PERSON_NAME] Favour [PERSON_NAME] performed better than 12% of all people …" at bounding box center [448, 153] width 316 height 231
click at [581, 143] on div "12% [PERSON_NAME] Favour [PERSON_NAME] performed better than 12% of all people …" at bounding box center [448, 153] width 316 height 231
